Goal: Understand process/instructions: Understand process/instructions

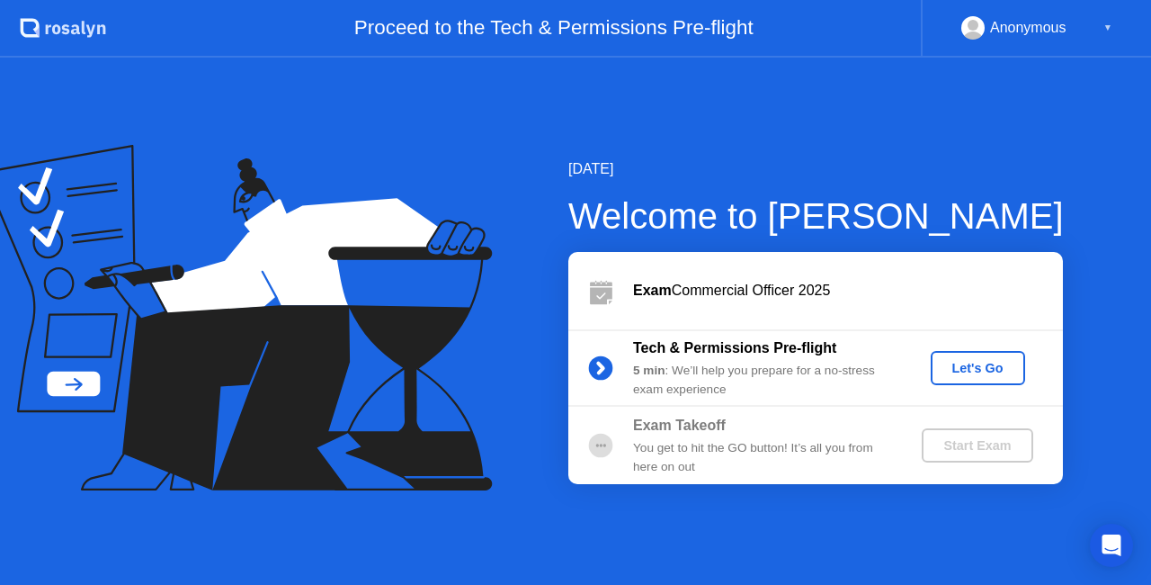
click at [953, 373] on div "Let's Go" at bounding box center [978, 368] width 80 height 14
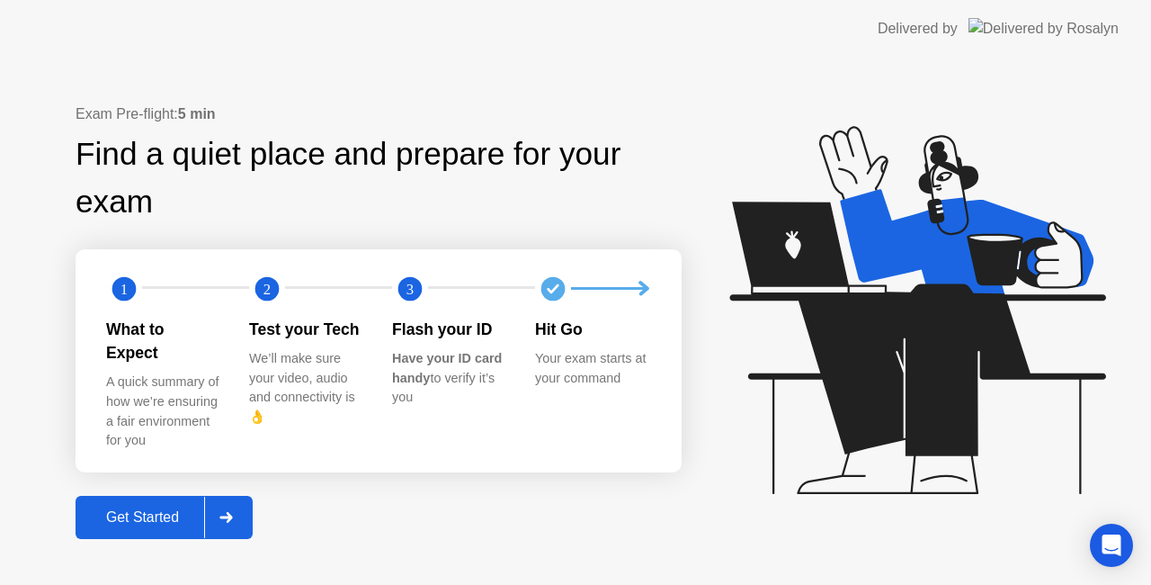
click at [187, 509] on div "Get Started" at bounding box center [142, 517] width 123 height 16
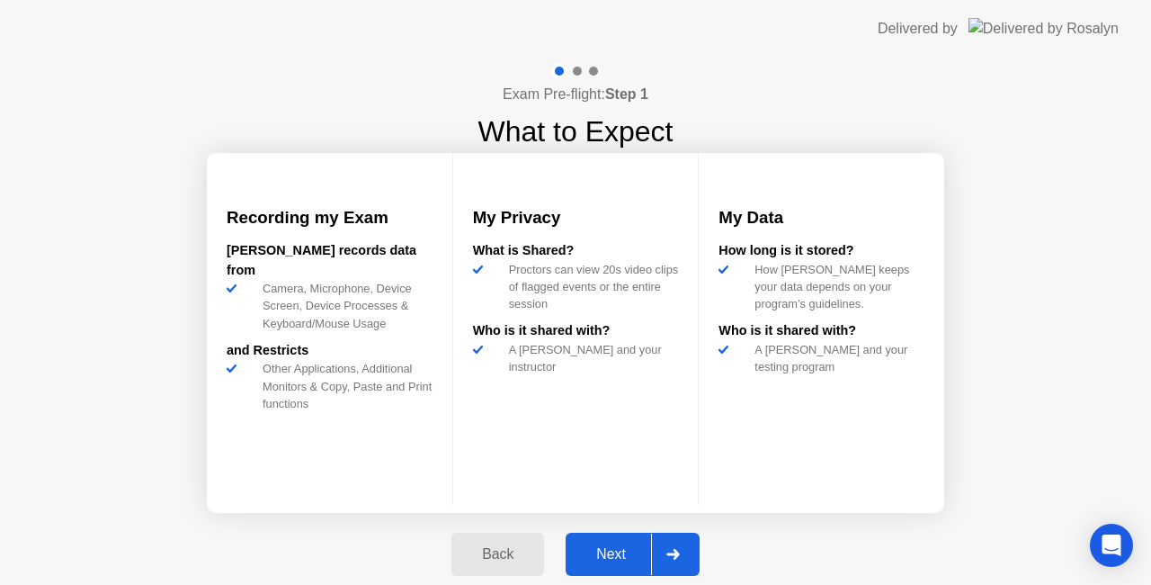
click at [646, 552] on div "Next" at bounding box center [611, 554] width 80 height 16
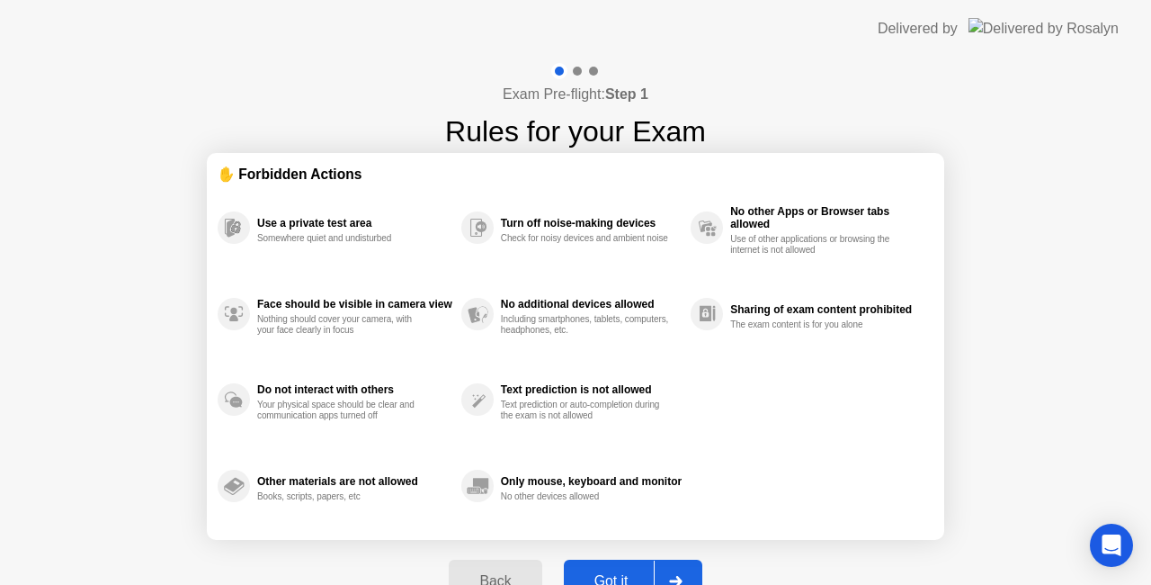
click at [642, 567] on button "Got it" at bounding box center [633, 580] width 138 height 43
select select "**********"
select select "*******"
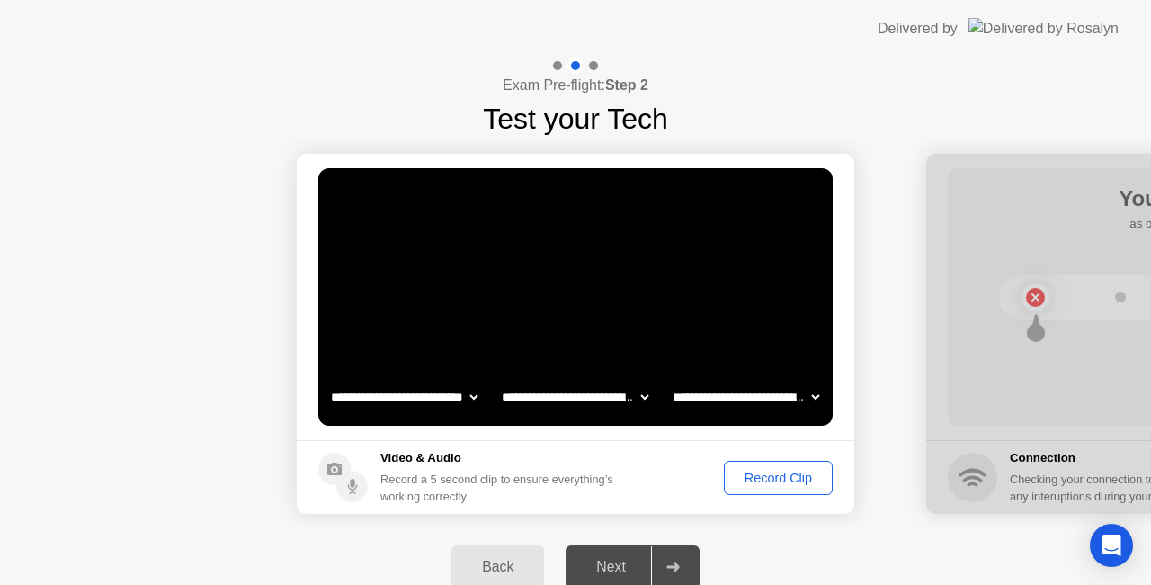
click at [755, 473] on div "Record Clip" at bounding box center [778, 477] width 96 height 14
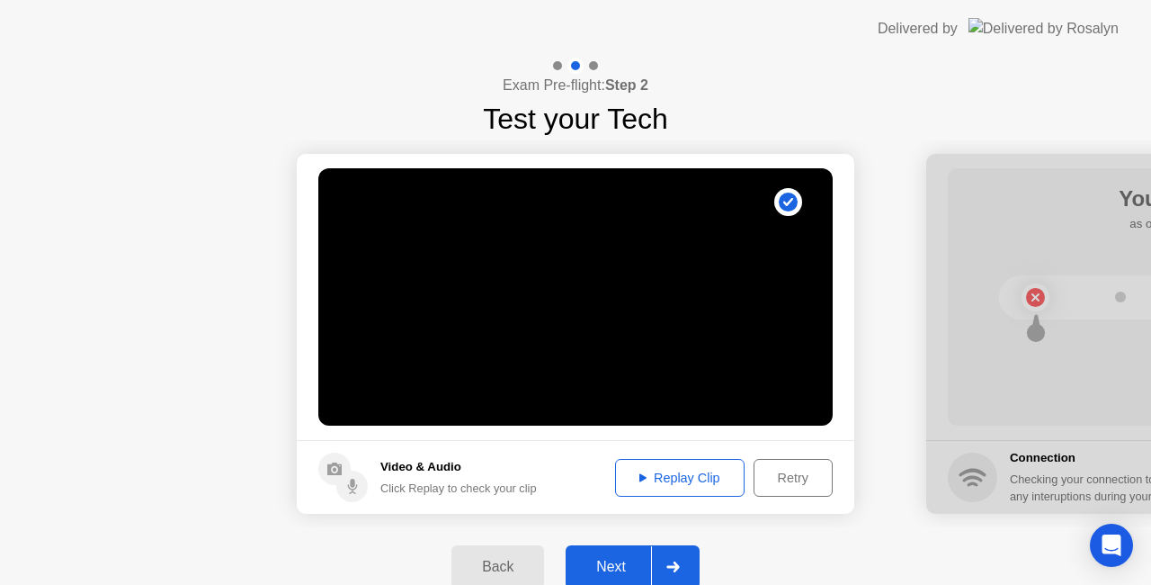
click at [624, 563] on div "Next" at bounding box center [611, 566] width 80 height 16
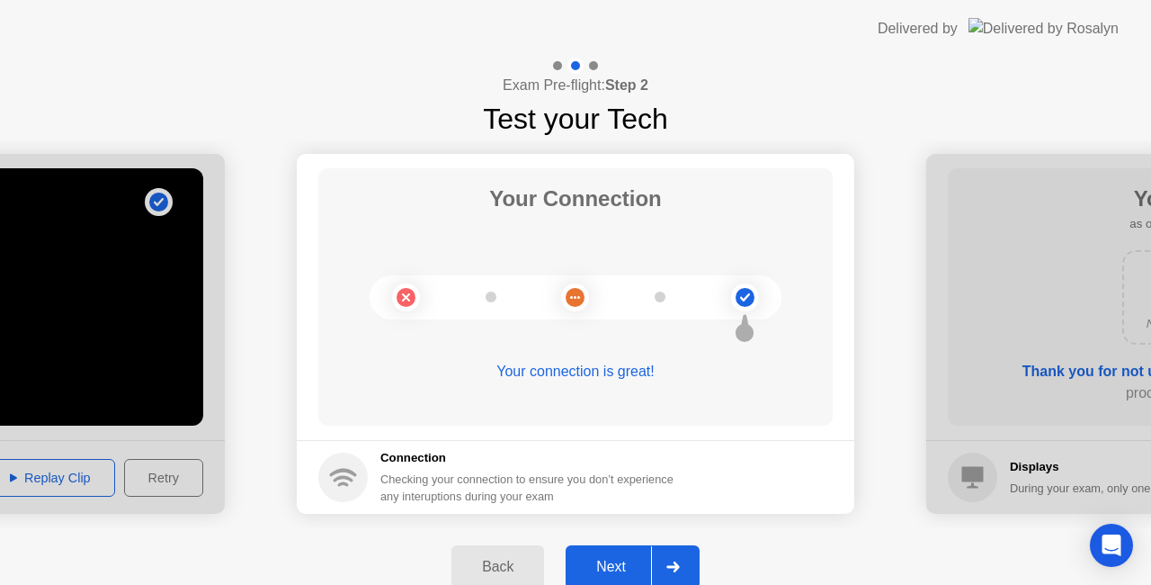
click at [624, 555] on button "Next" at bounding box center [633, 566] width 134 height 43
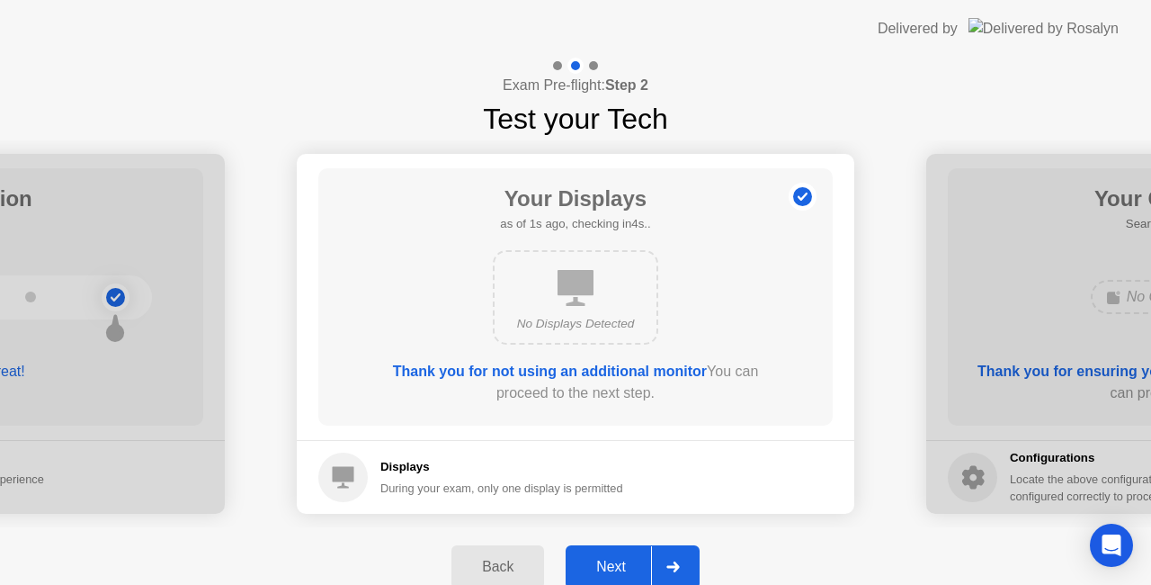
click at [626, 558] on div "Next" at bounding box center [611, 566] width 80 height 16
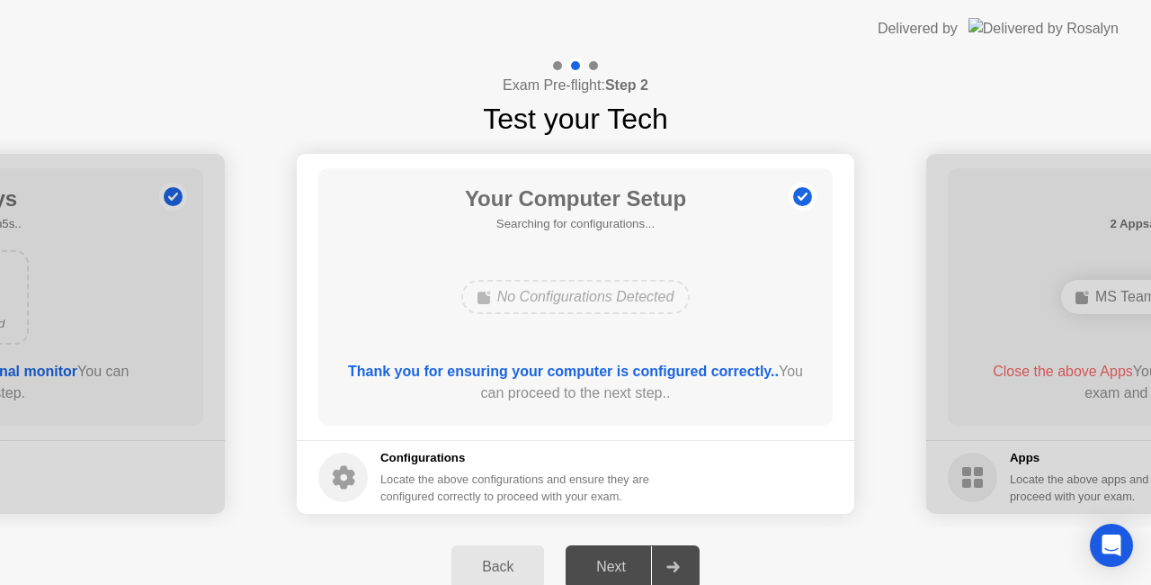
click at [528, 567] on div "Back" at bounding box center [498, 566] width 82 height 16
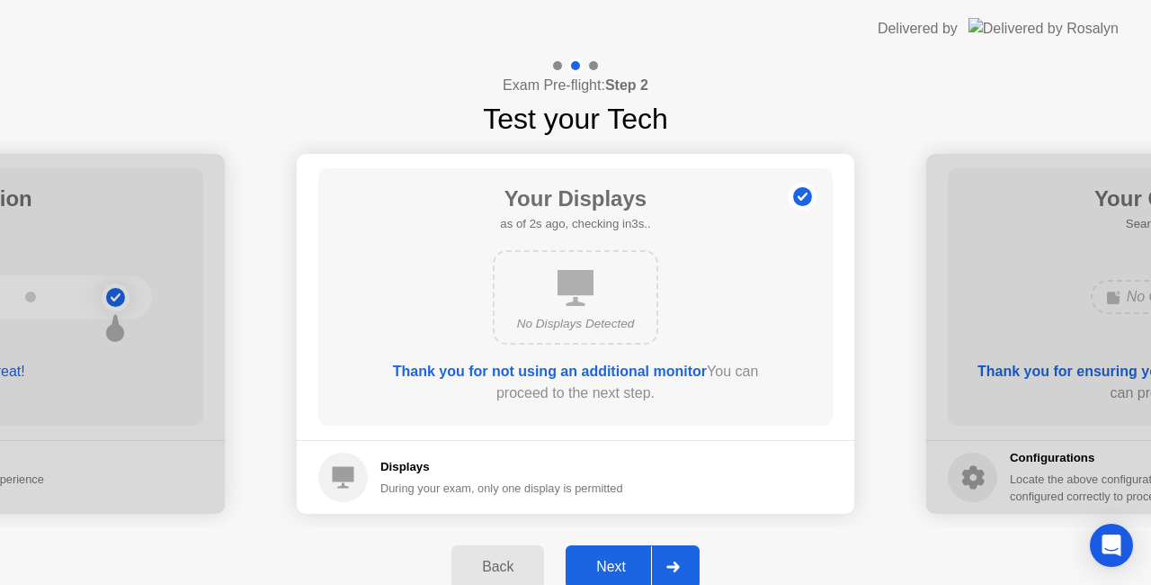
click at [559, 370] on b "Thank you for not using an additional monitor" at bounding box center [550, 370] width 314 height 15
click at [612, 550] on button "Next" at bounding box center [633, 566] width 134 height 43
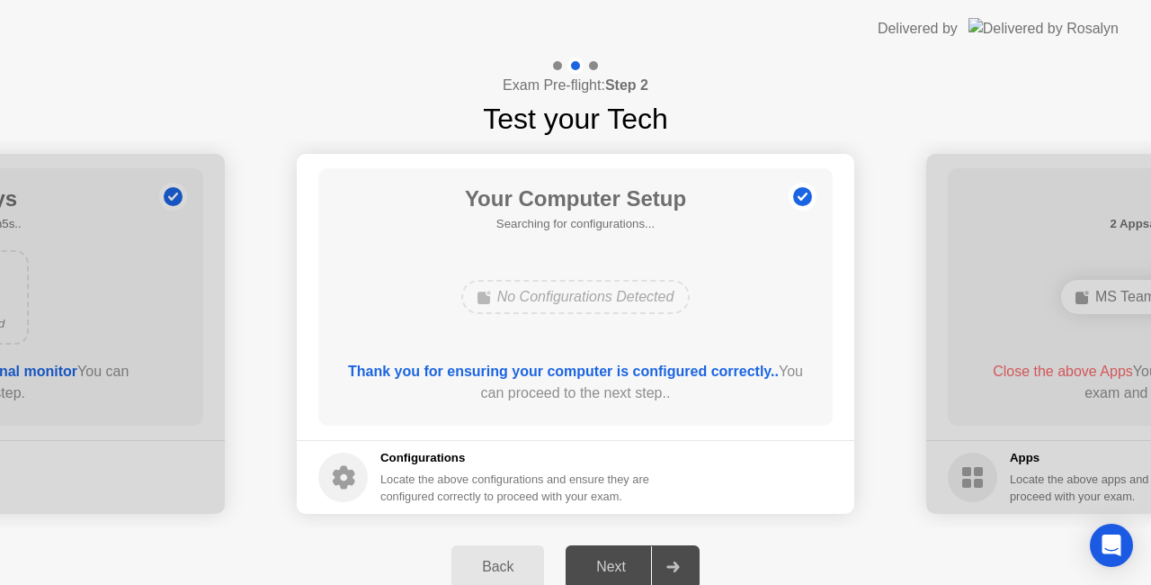
click at [642, 369] on b "Thank you for ensuring your computer is configured correctly.." at bounding box center [563, 370] width 431 height 15
click at [624, 565] on div "Next" at bounding box center [611, 566] width 80 height 16
click at [612, 561] on div "Next" at bounding box center [611, 566] width 80 height 16
click at [603, 373] on b "Thank you for ensuring your computer is configured correctly.." at bounding box center [563, 370] width 431 height 15
click at [552, 292] on div "No Configurations Detected" at bounding box center [575, 297] width 229 height 34
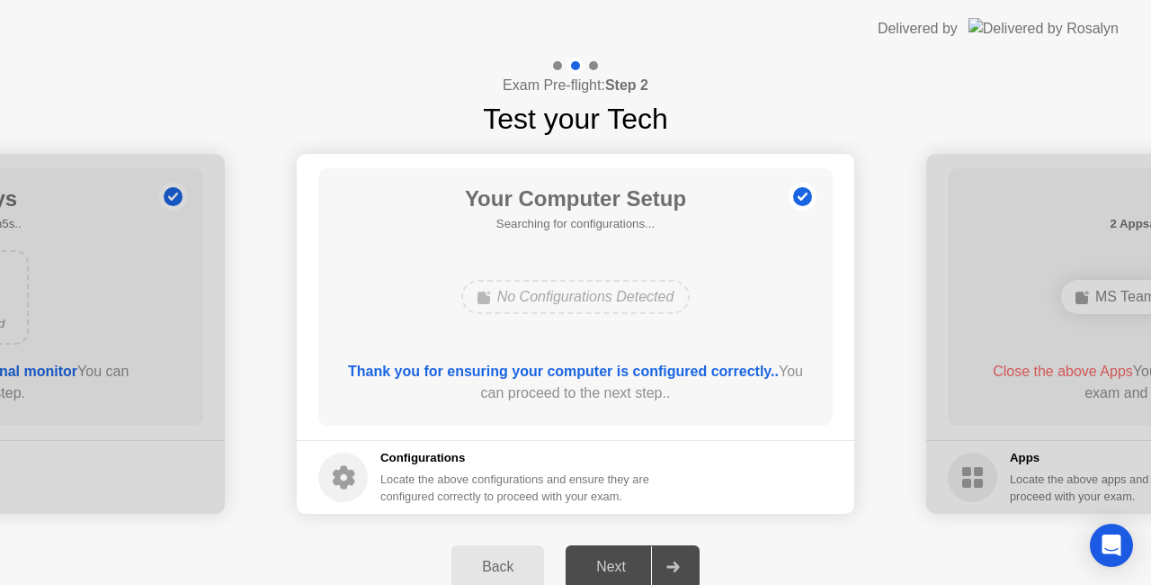
click at [342, 473] on icon at bounding box center [344, 477] width 22 height 23
drag, startPoint x: 385, startPoint y: 468, endPoint x: 549, endPoint y: 501, distance: 167.9
click at [549, 501] on div "Configurations Locate the above configurations and ensure they are configured c…" at bounding box center [516, 477] width 272 height 56
click at [562, 499] on div "Locate the above configurations and ensure they are configured correctly to pro…" at bounding box center [516, 487] width 272 height 34
